Goal: Check status: Check status

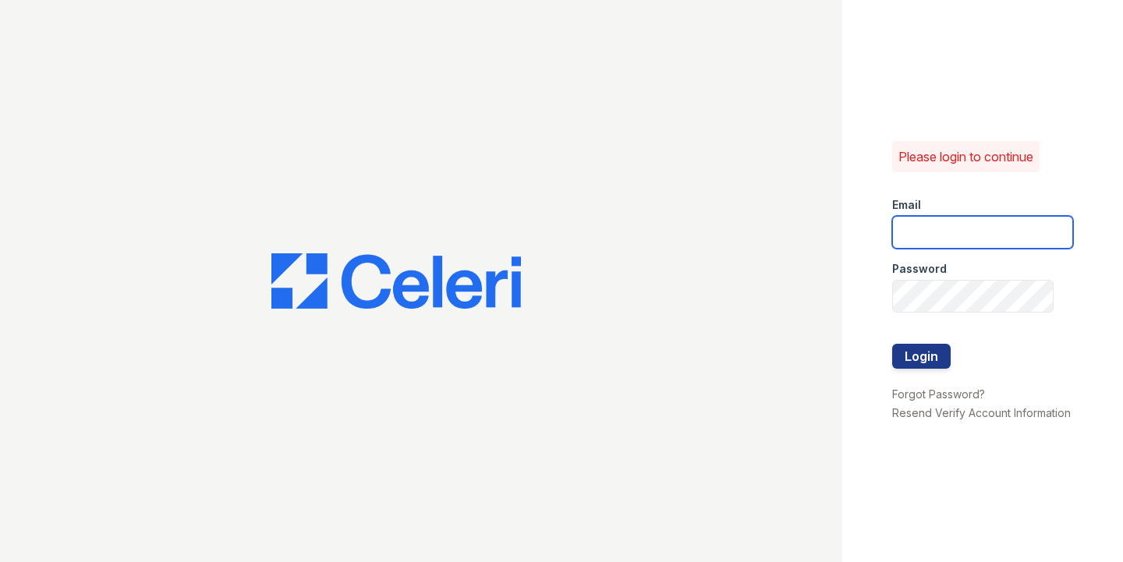
click at [964, 221] on input "email" at bounding box center [982, 232] width 181 height 33
type input "catherine@cobaltatl.com"
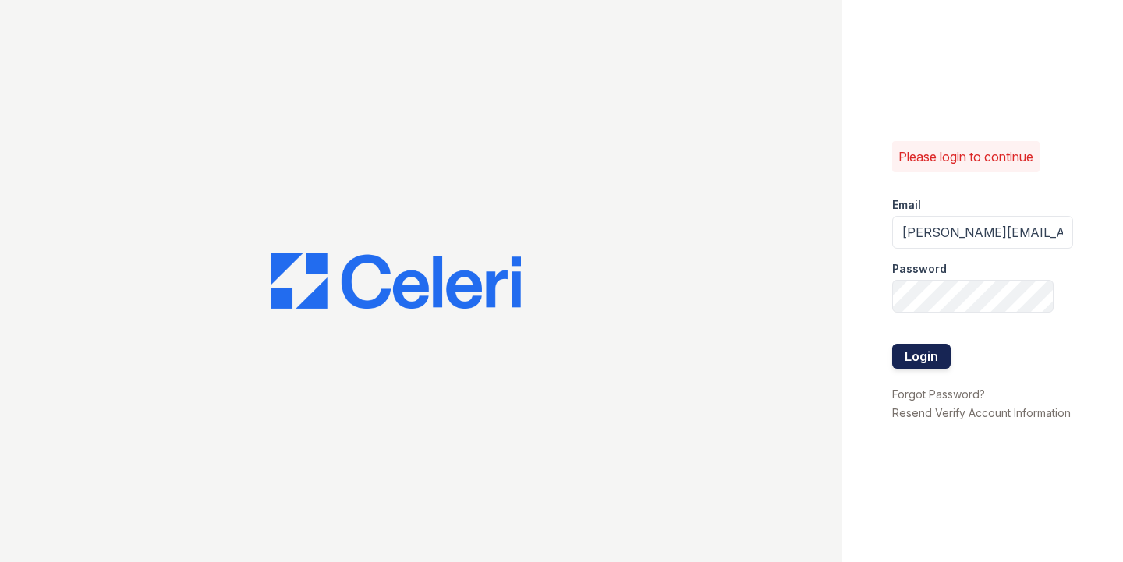
click at [909, 353] on button "Login" at bounding box center [921, 356] width 58 height 25
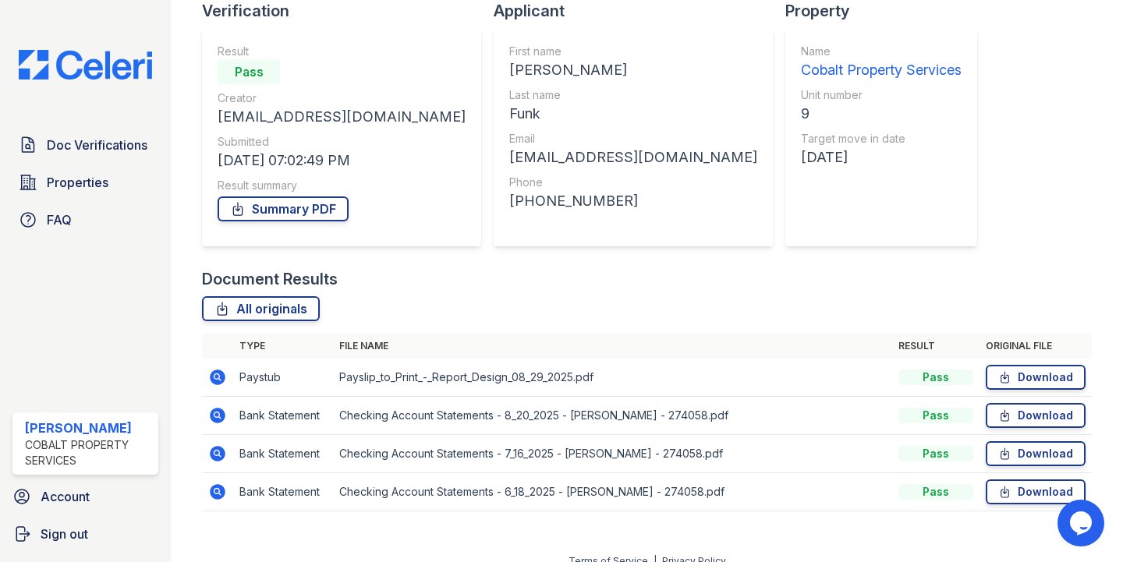
scroll to position [177, 0]
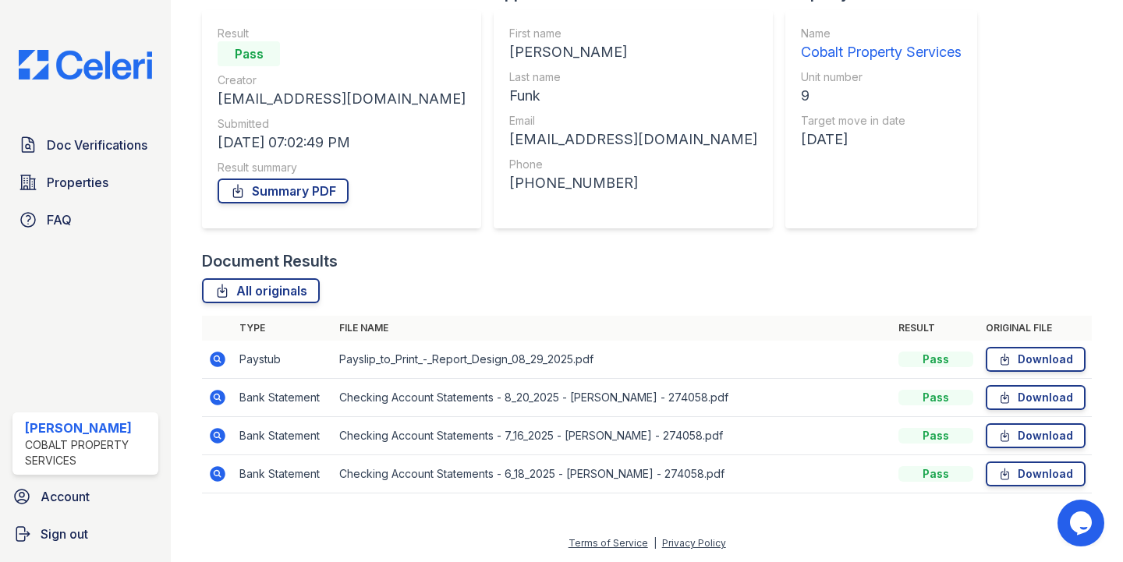
click at [214, 355] on icon at bounding box center [218, 360] width 16 height 16
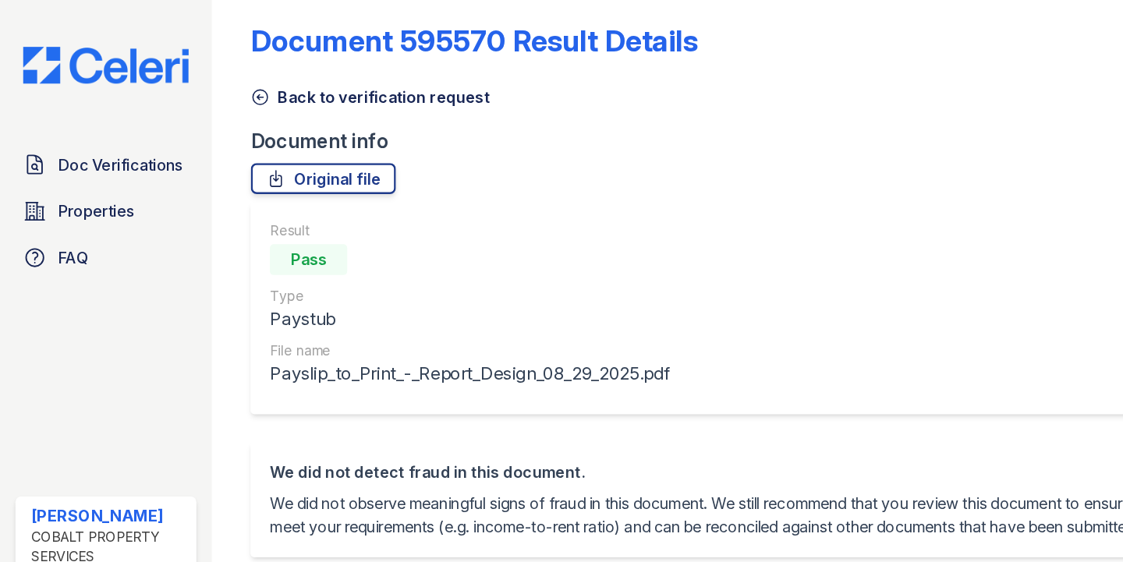
click at [217, 89] on icon at bounding box center [210, 91] width 16 height 16
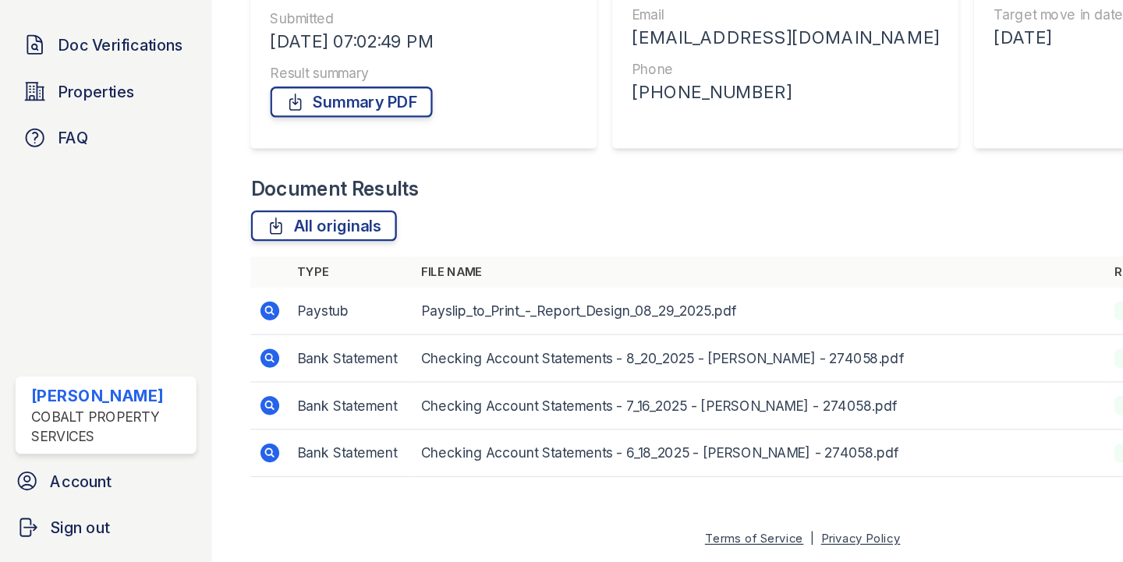
click at [215, 397] on icon at bounding box center [217, 396] width 4 height 4
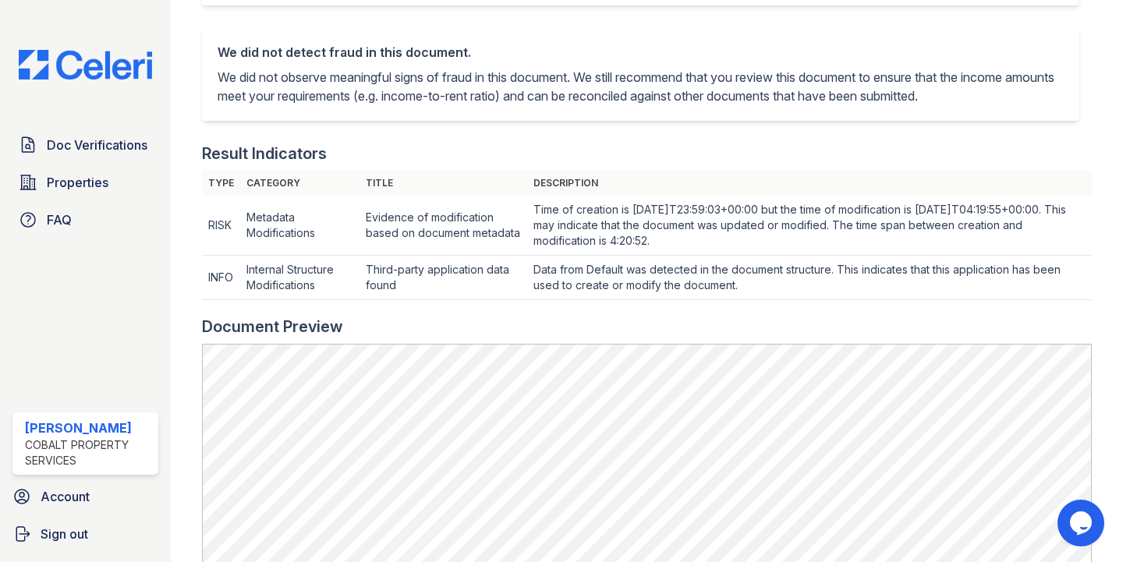
scroll to position [466, 0]
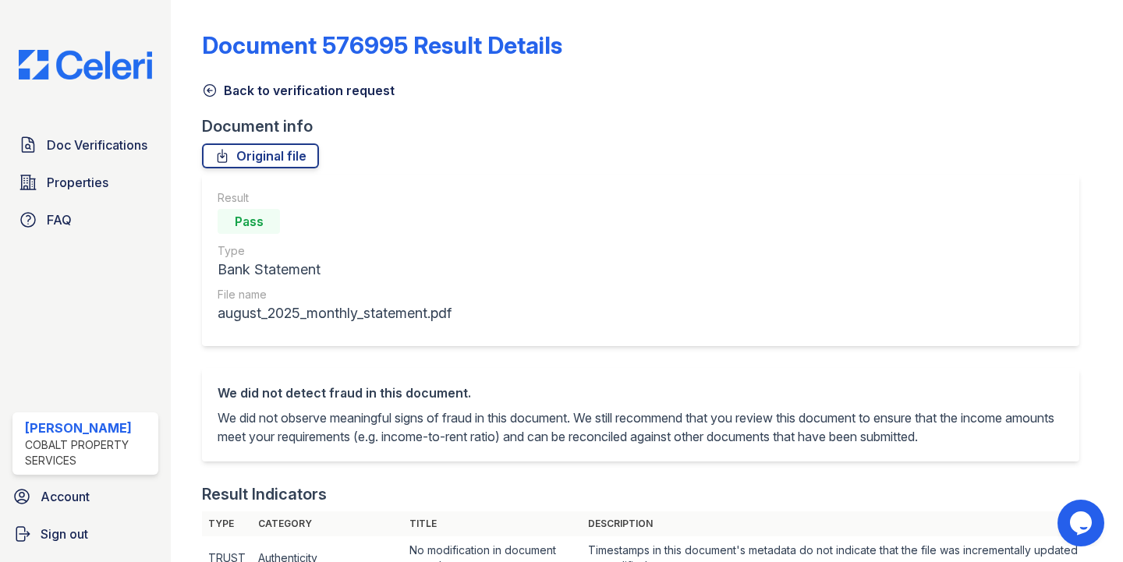
click at [80, 63] on img at bounding box center [85, 65] width 158 height 30
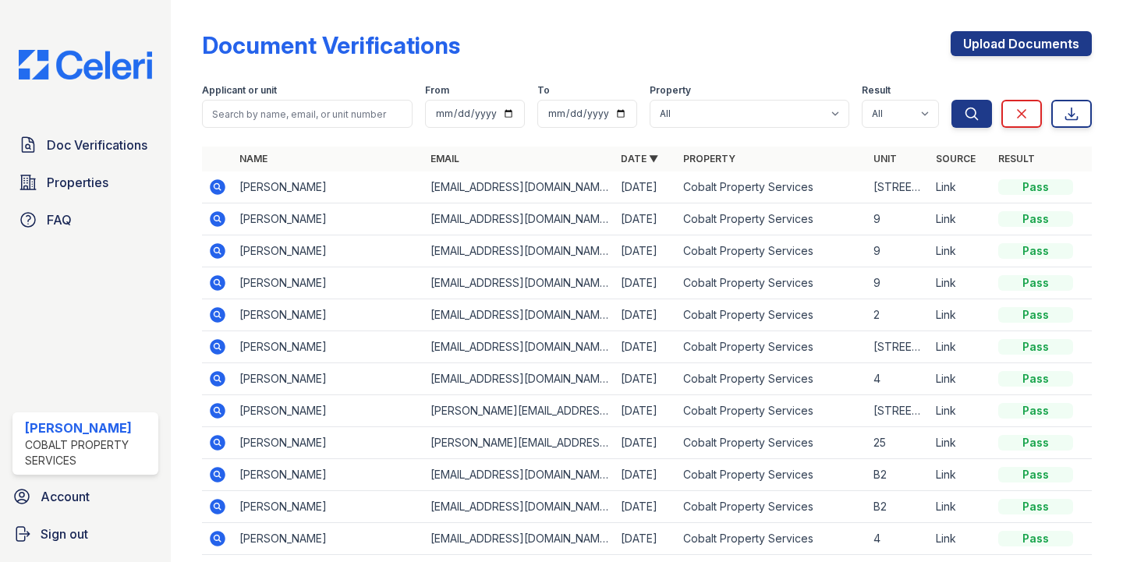
click at [222, 407] on icon at bounding box center [218, 411] width 16 height 16
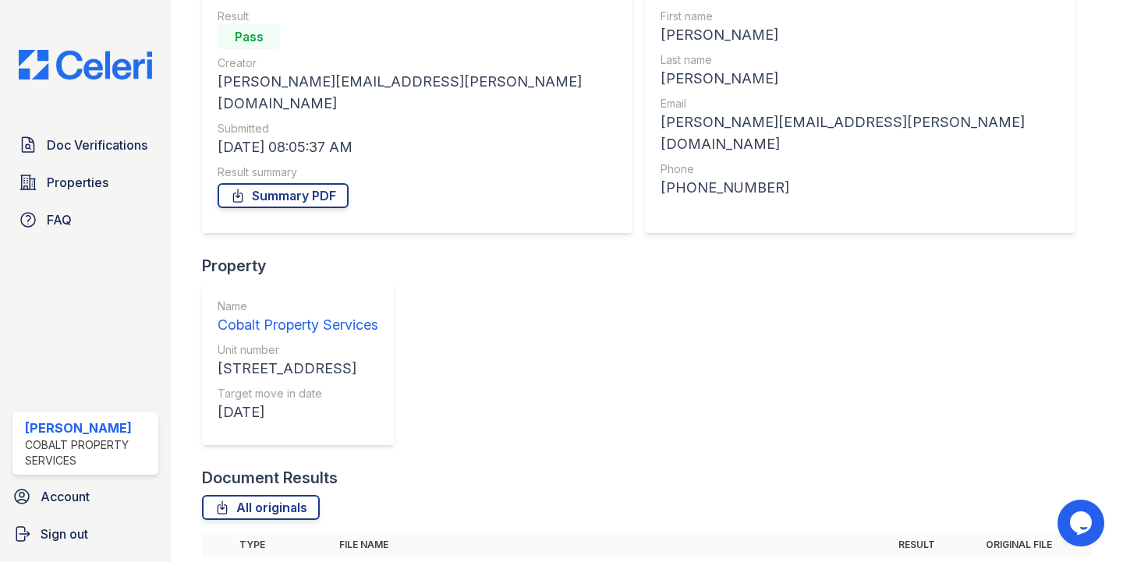
scroll to position [171, 0]
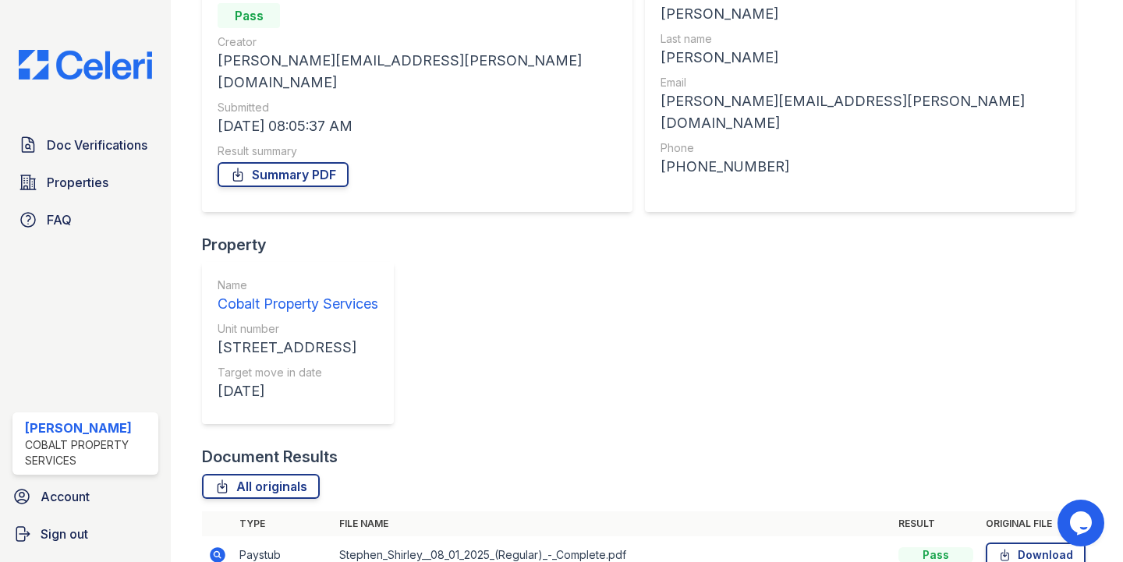
click at [220, 546] on icon at bounding box center [217, 555] width 19 height 19
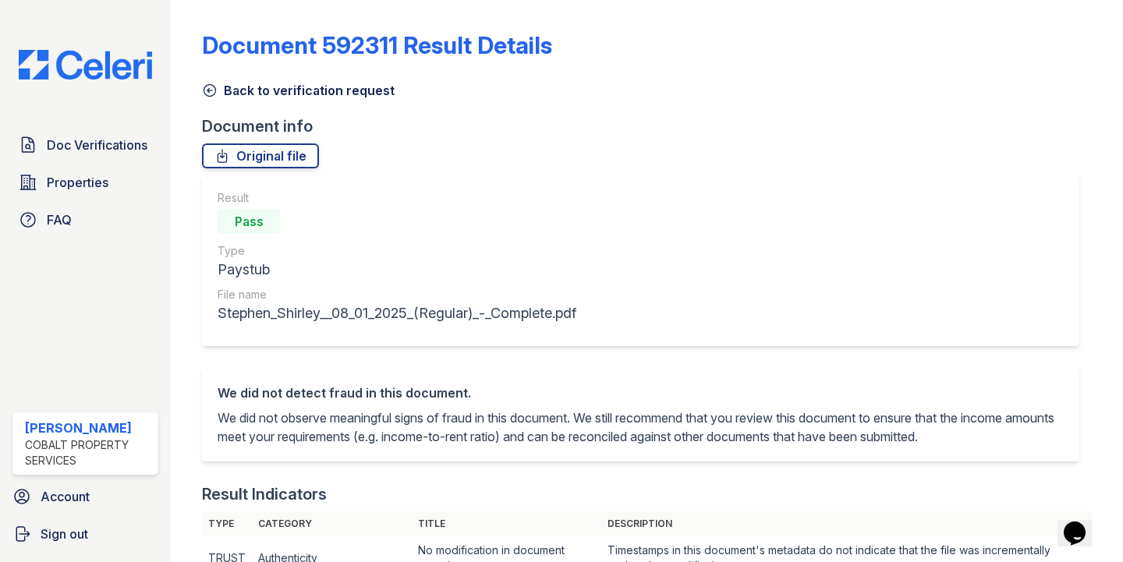
click at [214, 86] on icon at bounding box center [210, 91] width 16 height 16
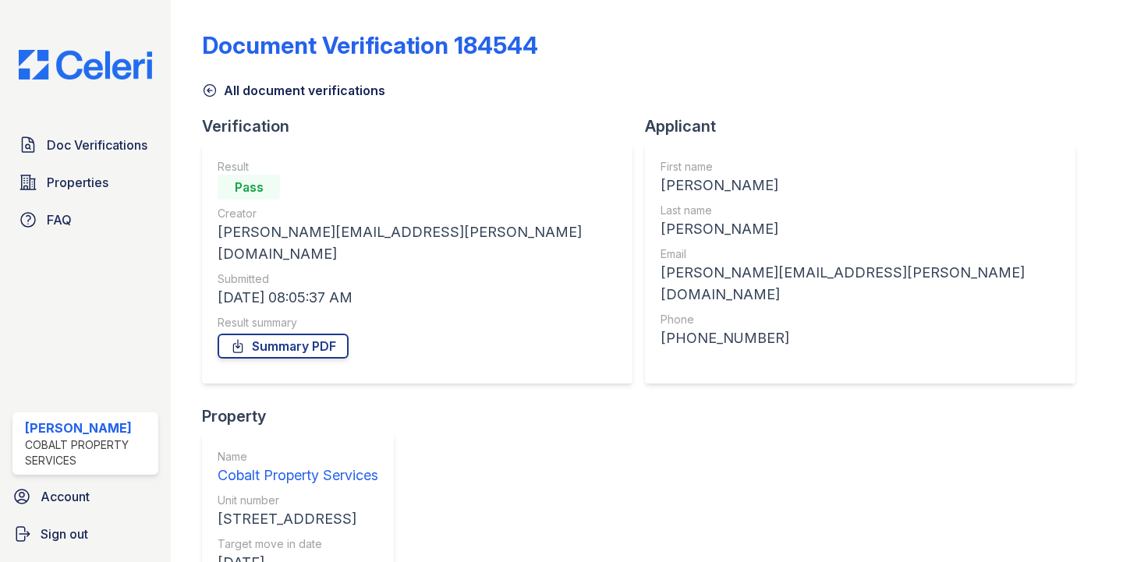
scroll to position [171, 0]
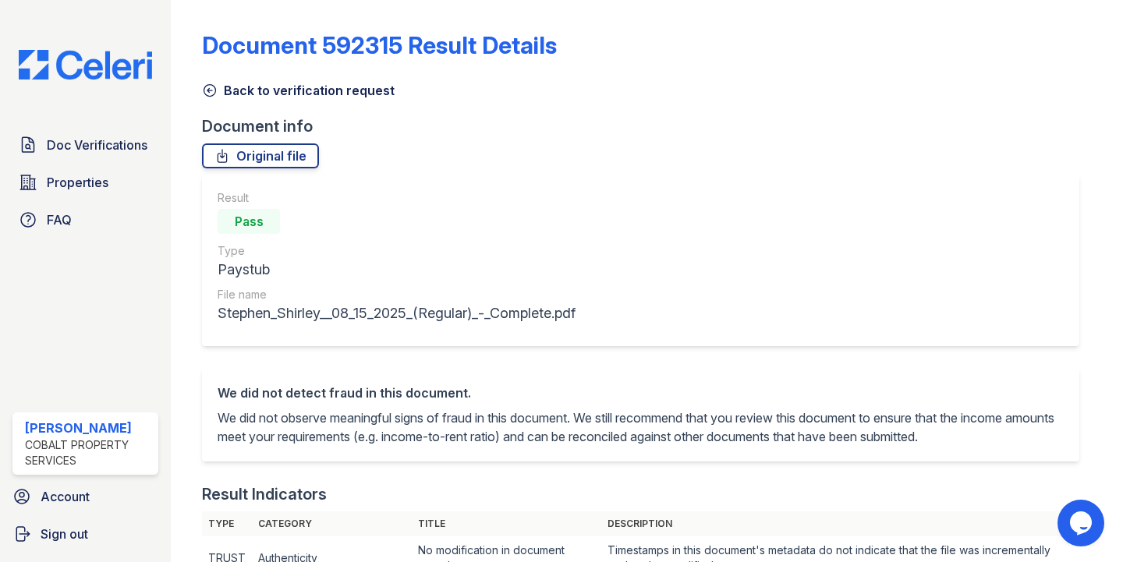
click at [214, 93] on icon at bounding box center [210, 91] width 16 height 16
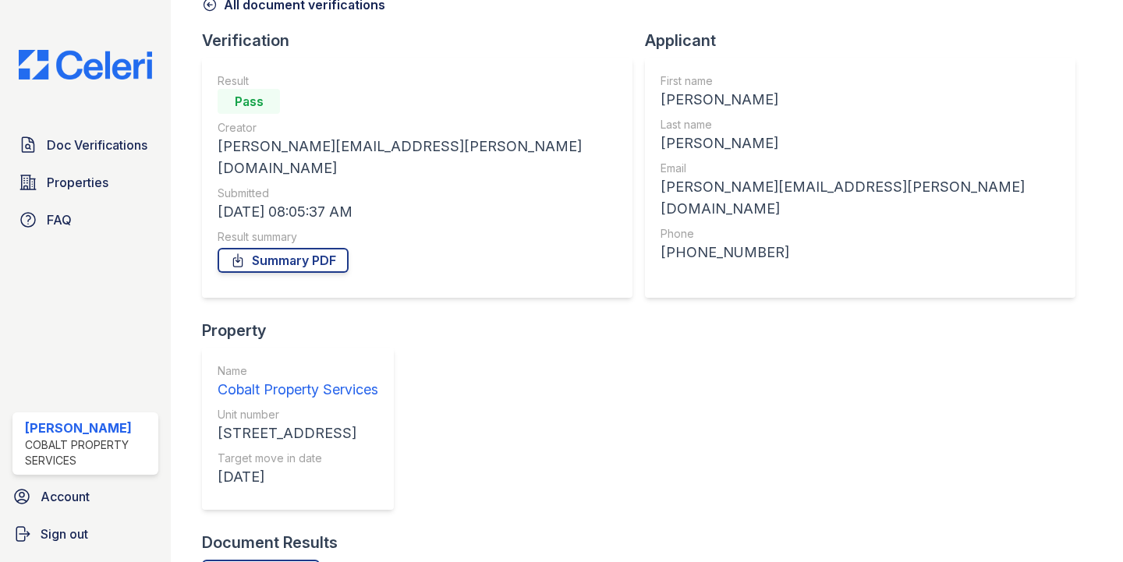
scroll to position [171, 0]
